Goal: Information Seeking & Learning: Find specific page/section

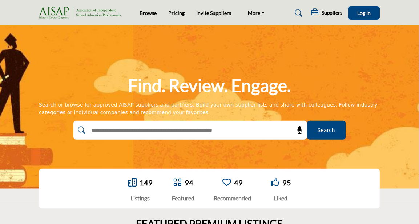
click at [295, 12] on link at bounding box center [297, 13] width 19 height 12
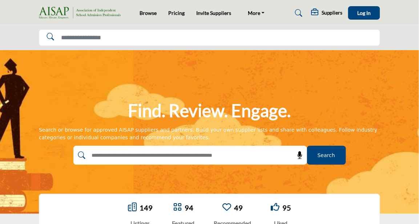
click at [258, 52] on div "Find. Review. Engage. Search or browse for approved AISAP suppliers and partner…" at bounding box center [209, 132] width 419 height 164
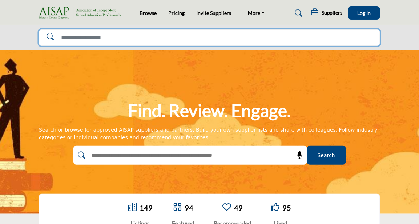
click at [259, 36] on input "Search Solutions" at bounding box center [210, 37] width 342 height 17
type input "*******"
